Goal: Use online tool/utility: Utilize a website feature to perform a specific function

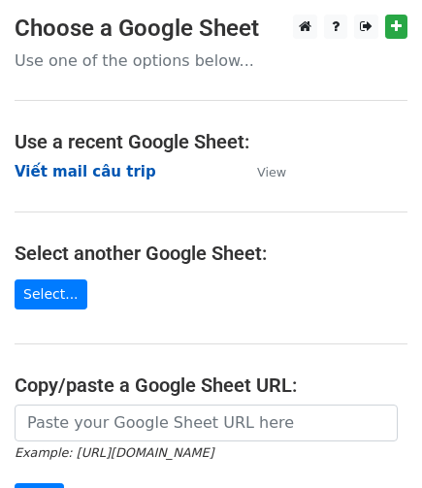
click at [126, 175] on strong "Viết mail câu trip" at bounding box center [86, 171] width 142 height 17
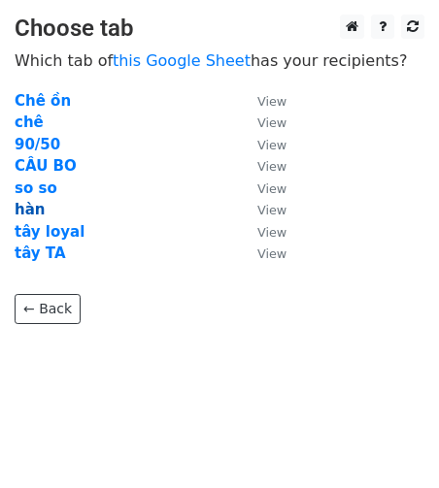
click at [29, 212] on strong "hàn" at bounding box center [30, 209] width 30 height 17
